Goal: Information Seeking & Learning: Stay updated

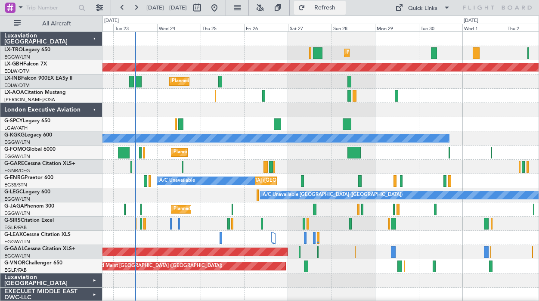
click at [343, 9] on span "Refresh" at bounding box center [325, 8] width 36 height 6
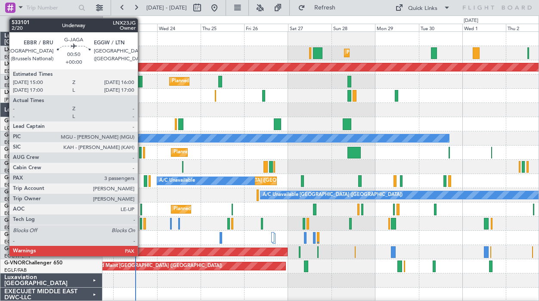
scroll to position [57, 0]
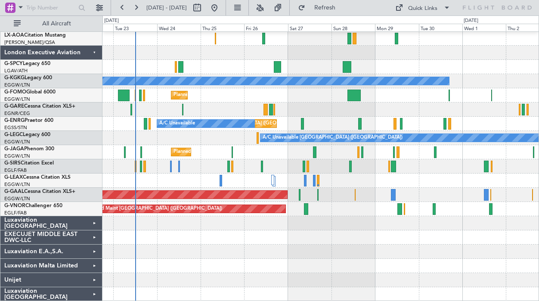
click at [93, 224] on div "Luxaviation [GEOGRAPHIC_DATA]" at bounding box center [51, 223] width 102 height 14
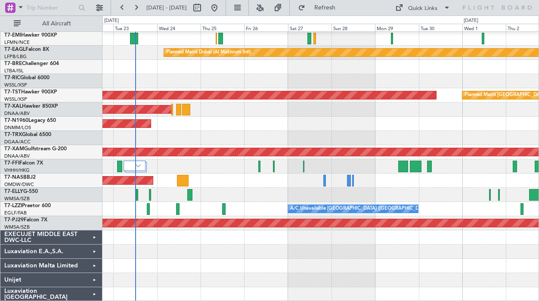
scroll to position [0, 0]
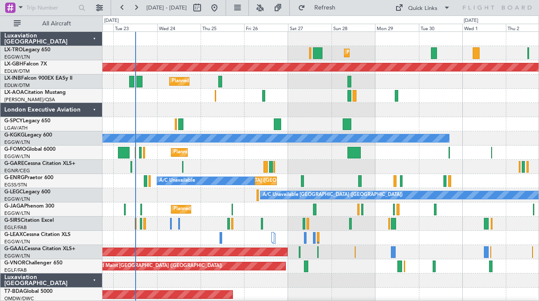
click at [95, 278] on div "Luxaviation [GEOGRAPHIC_DATA]" at bounding box center [51, 280] width 102 height 14
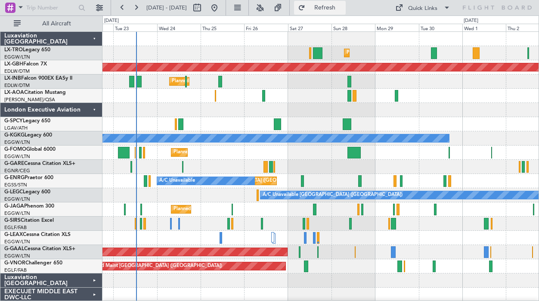
click at [346, 12] on button "Refresh" at bounding box center [320, 8] width 52 height 14
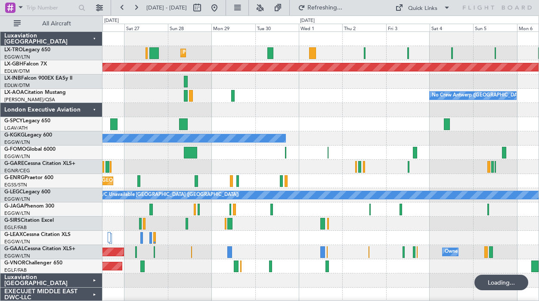
click at [320, 100] on div "No Crew Antwerp ([GEOGRAPHIC_DATA])" at bounding box center [320, 96] width 436 height 14
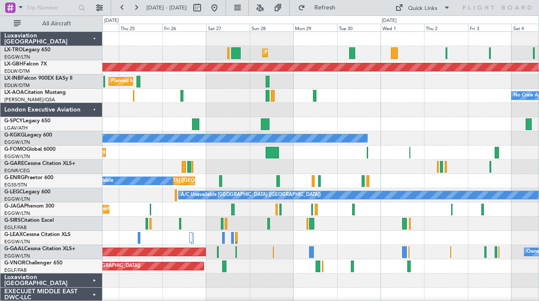
click at [355, 128] on div at bounding box center [320, 124] width 436 height 14
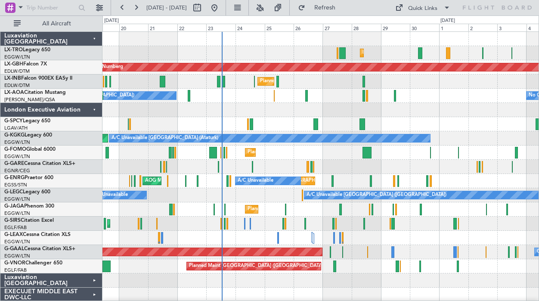
click at [198, 109] on div at bounding box center [320, 110] width 436 height 14
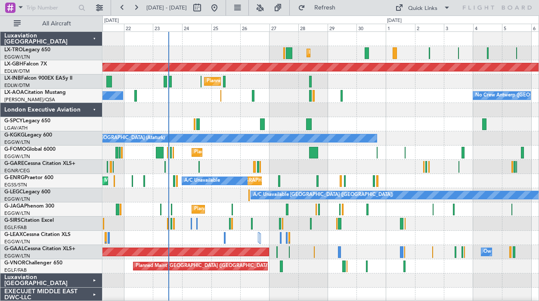
click at [357, 93] on div "No Crew Nice ([GEOGRAPHIC_DATA]) No Crew [GEOGRAPHIC_DATA] ([GEOGRAPHIC_DATA]) …" at bounding box center [320, 96] width 436 height 14
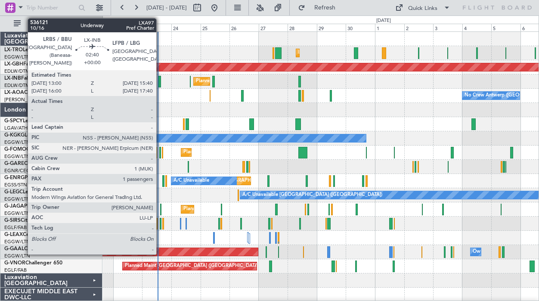
click at [160, 83] on div at bounding box center [159, 82] width 3 height 12
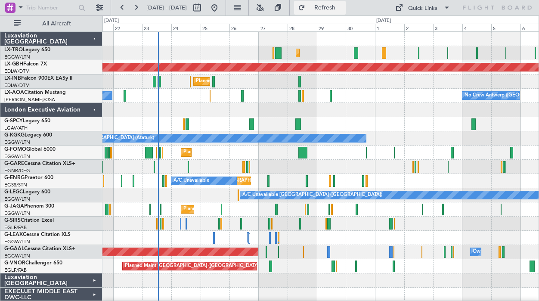
click at [346, 13] on button "Refresh" at bounding box center [320, 8] width 52 height 14
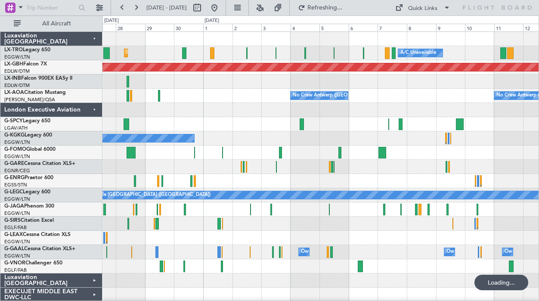
click at [295, 110] on div at bounding box center [320, 110] width 436 height 14
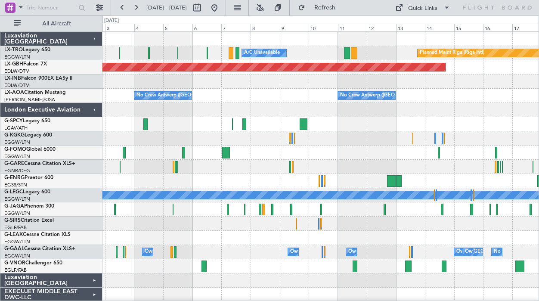
click at [339, 80] on div at bounding box center [320, 81] width 436 height 14
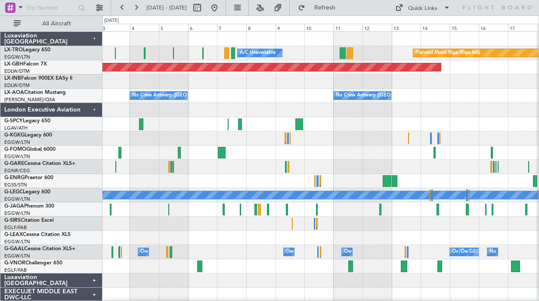
click at [50, 137] on div "A/C Unavailable Planned Maint [GEOGRAPHIC_DATA] (Riga Intl) Planned Maint Nurnb…" at bounding box center [269, 157] width 539 height 285
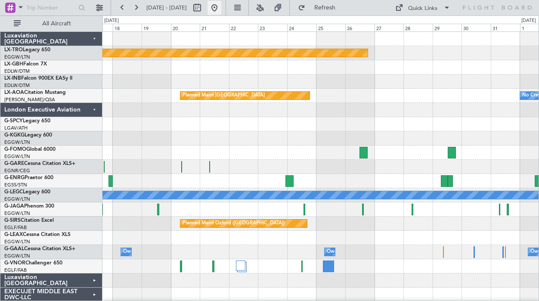
click at [221, 1] on button at bounding box center [214, 8] width 14 height 14
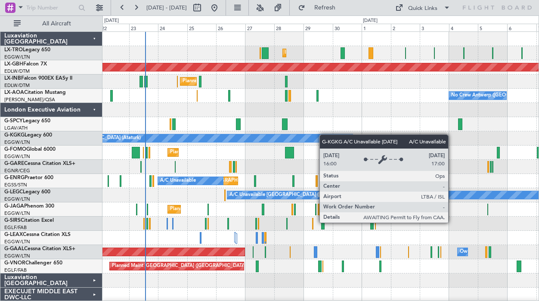
click at [320, 136] on div "Planned Maint [GEOGRAPHIC_DATA] ([GEOGRAPHIC_DATA]) A/C Unavailable Planned Mai…" at bounding box center [320, 195] width 436 height 327
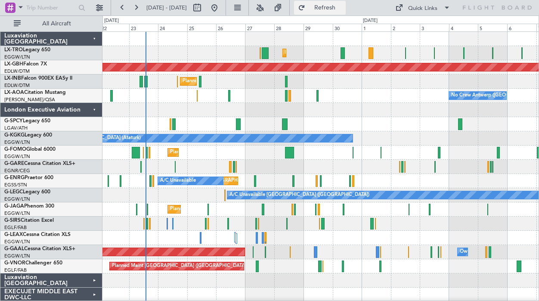
click at [331, 9] on button "Refresh" at bounding box center [320, 8] width 52 height 14
click at [278, 160] on div at bounding box center [320, 167] width 436 height 14
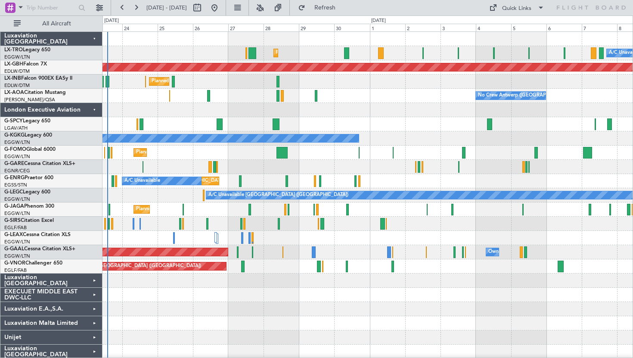
click at [268, 121] on div at bounding box center [367, 124] width 530 height 14
